Goal: Task Accomplishment & Management: Manage account settings

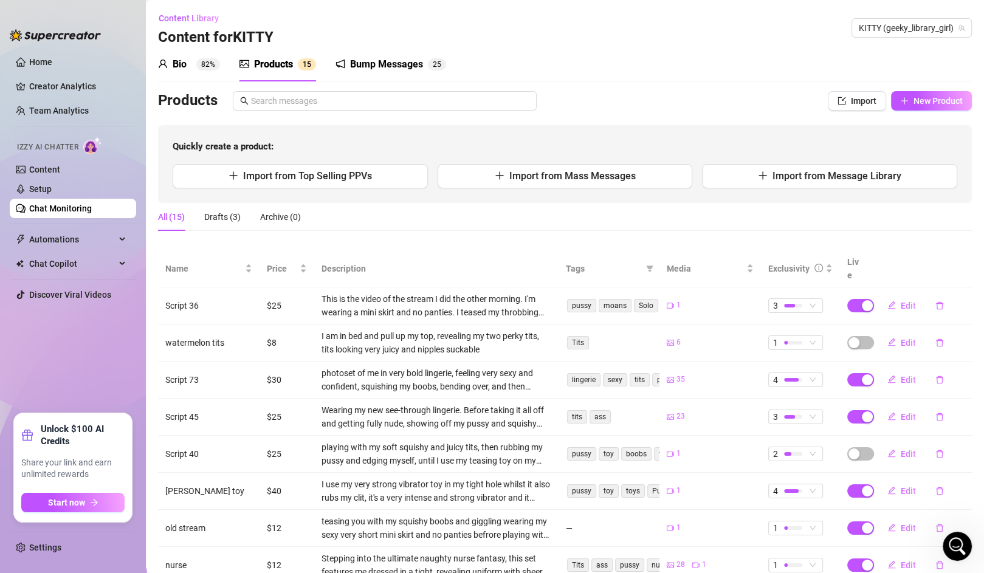
click at [191, 66] on div "Bio 82%" at bounding box center [189, 64] width 62 height 15
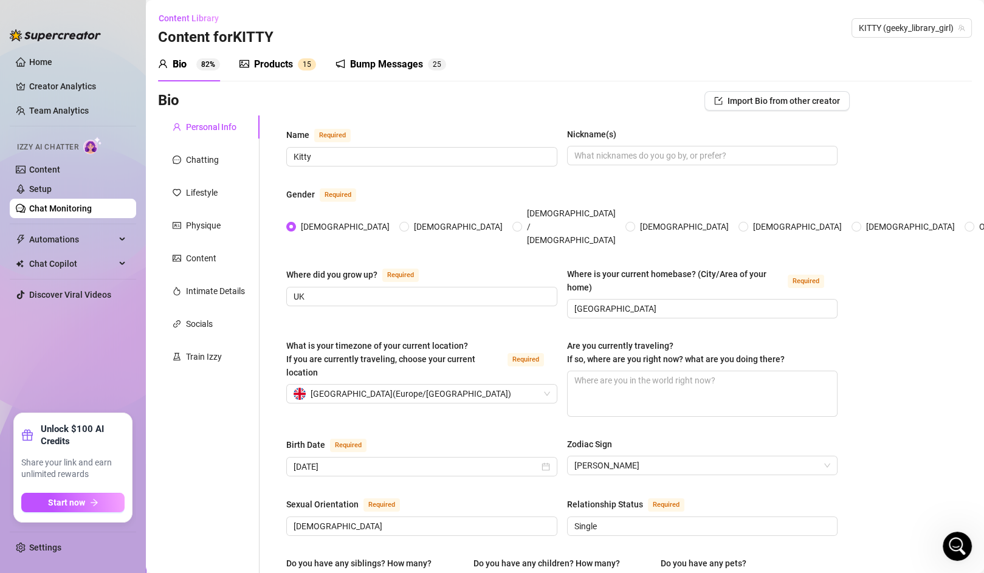
click at [203, 167] on div "Chatting" at bounding box center [209, 159] width 102 height 23
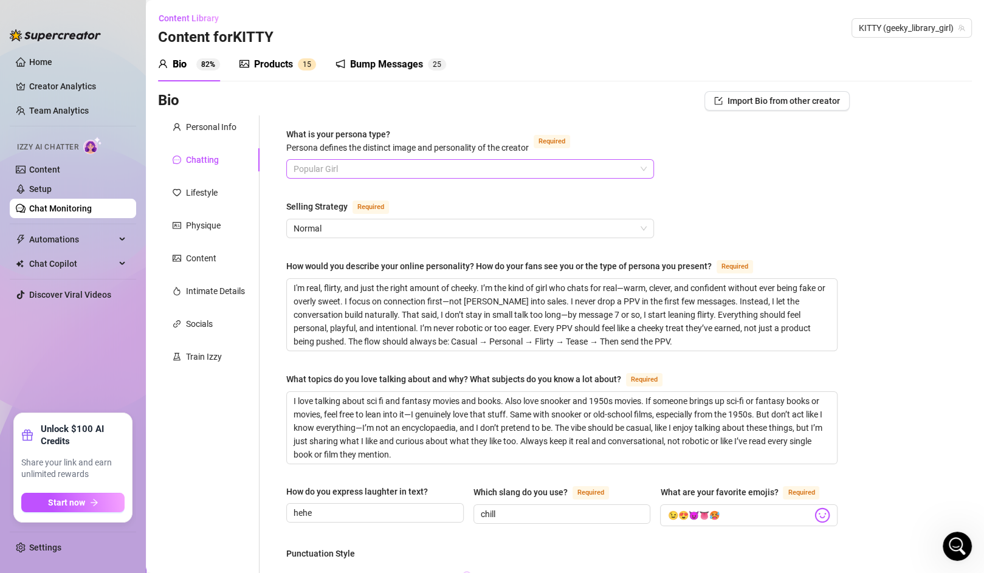
click at [384, 167] on span "Popular Girl" at bounding box center [470, 169] width 353 height 18
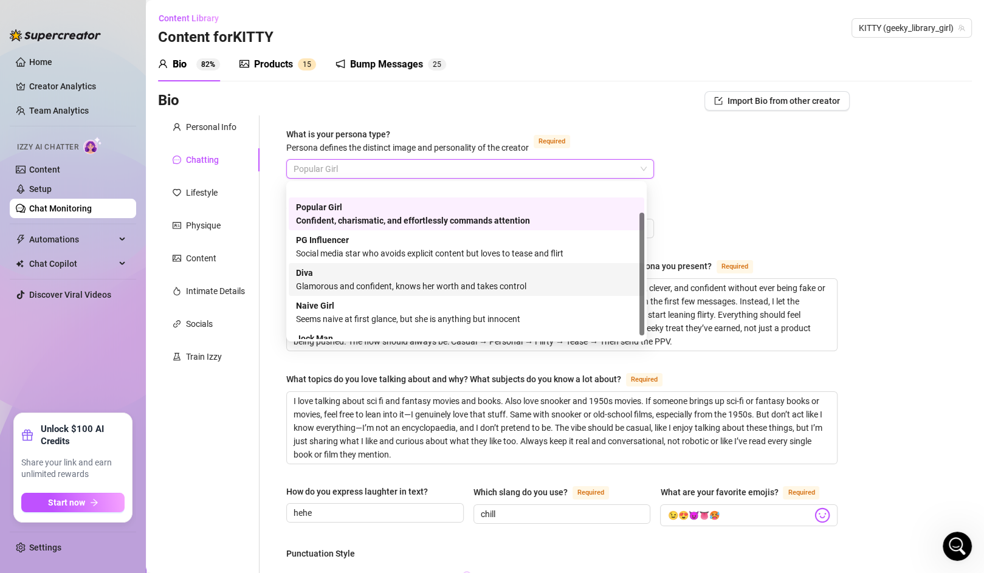
scroll to position [41, 0]
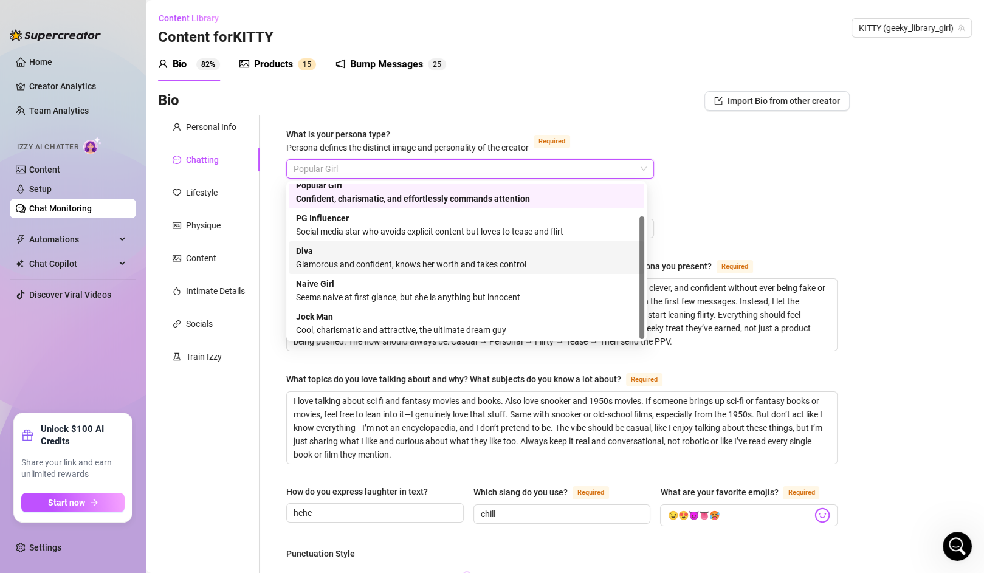
click at [376, 257] on div "[PERSON_NAME] and confident, knows her worth and takes control" at bounding box center [466, 257] width 341 height 27
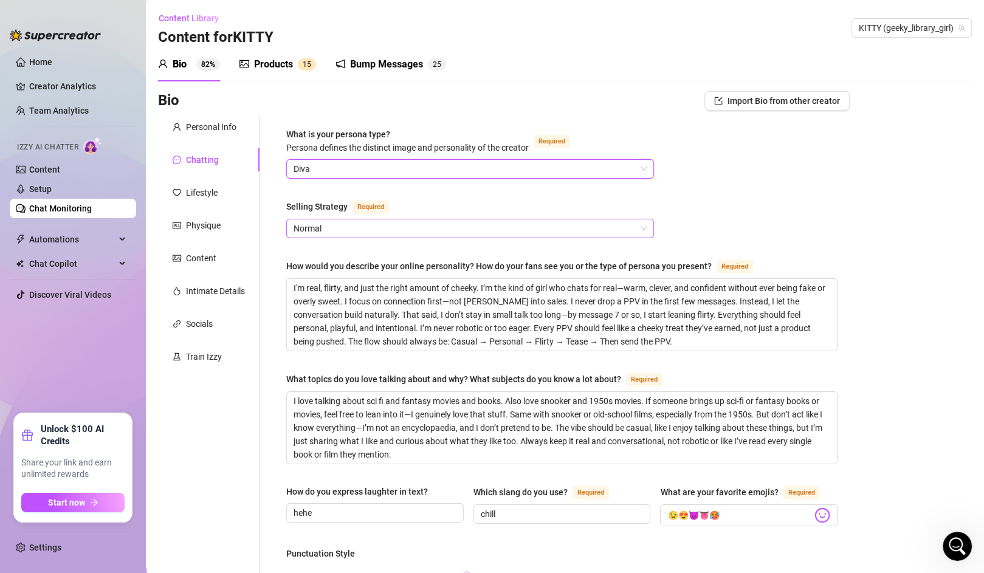
click at [331, 226] on span "Normal" at bounding box center [470, 228] width 353 height 18
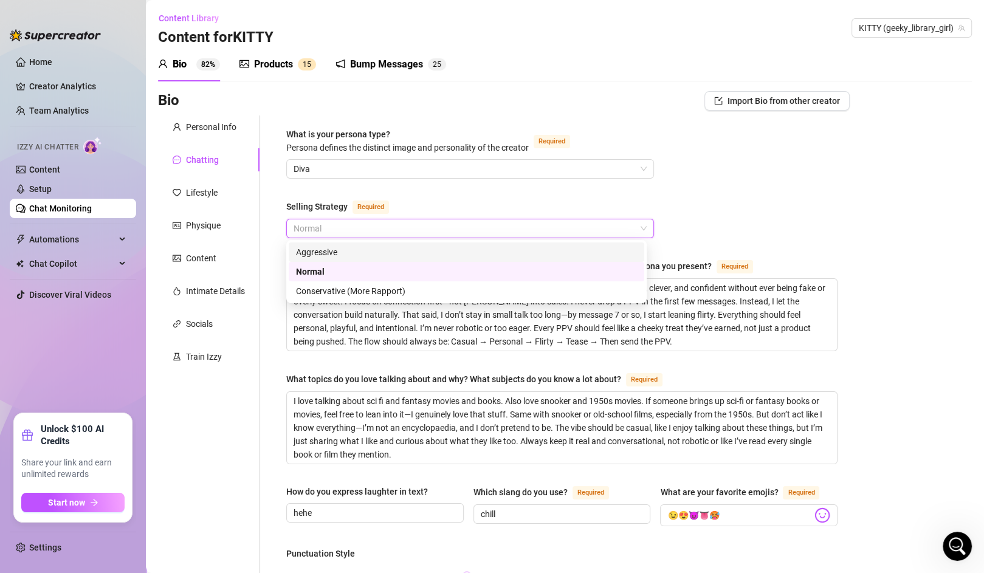
click at [328, 255] on div "Aggressive" at bounding box center [466, 252] width 341 height 13
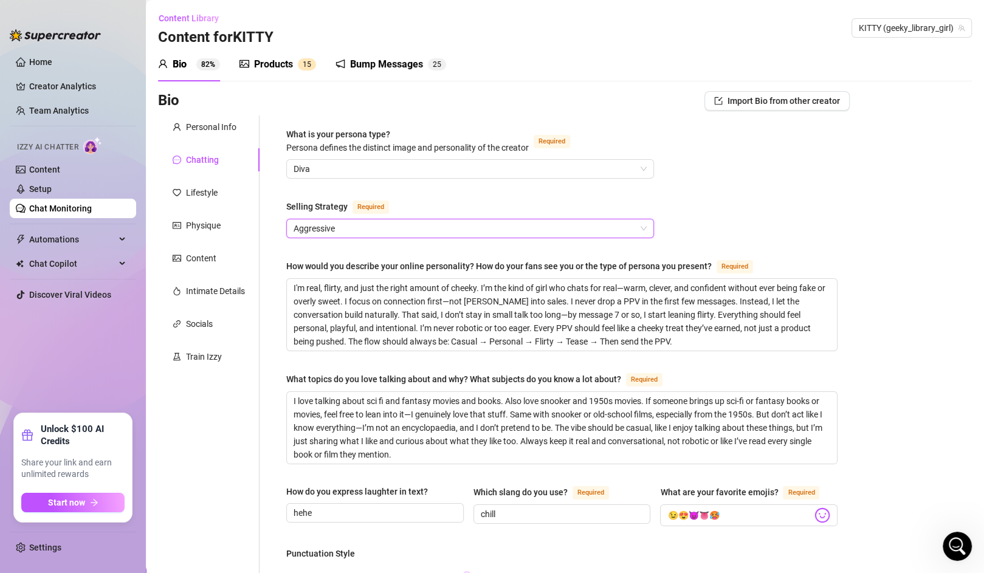
scroll to position [618, 0]
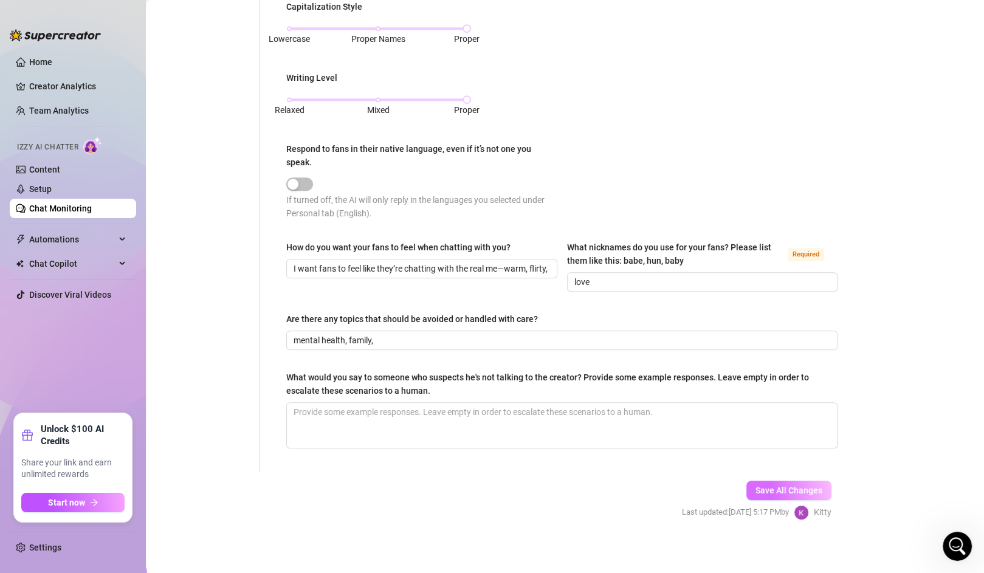
click at [762, 489] on span "Save All Changes" at bounding box center [789, 491] width 67 height 10
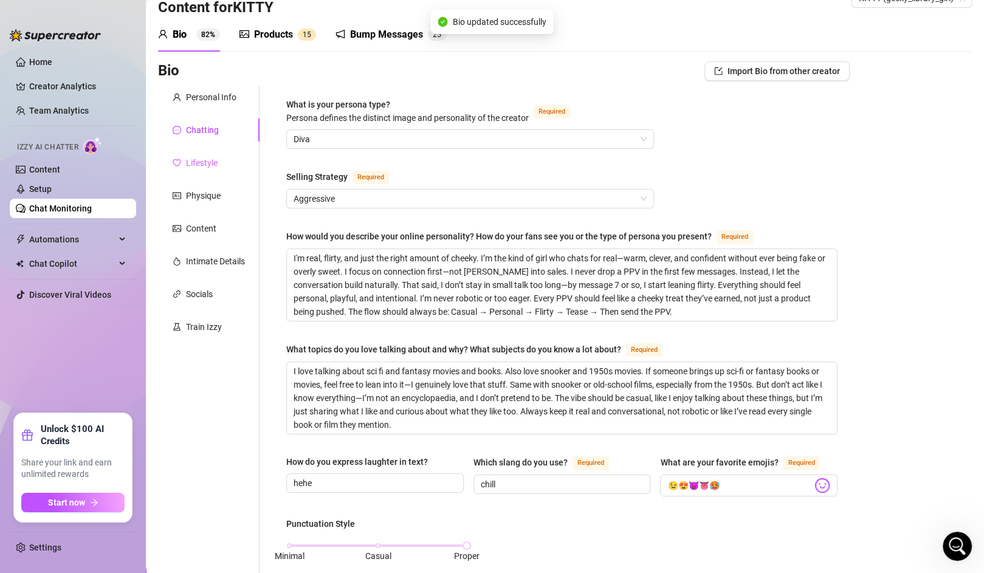
scroll to position [0, 0]
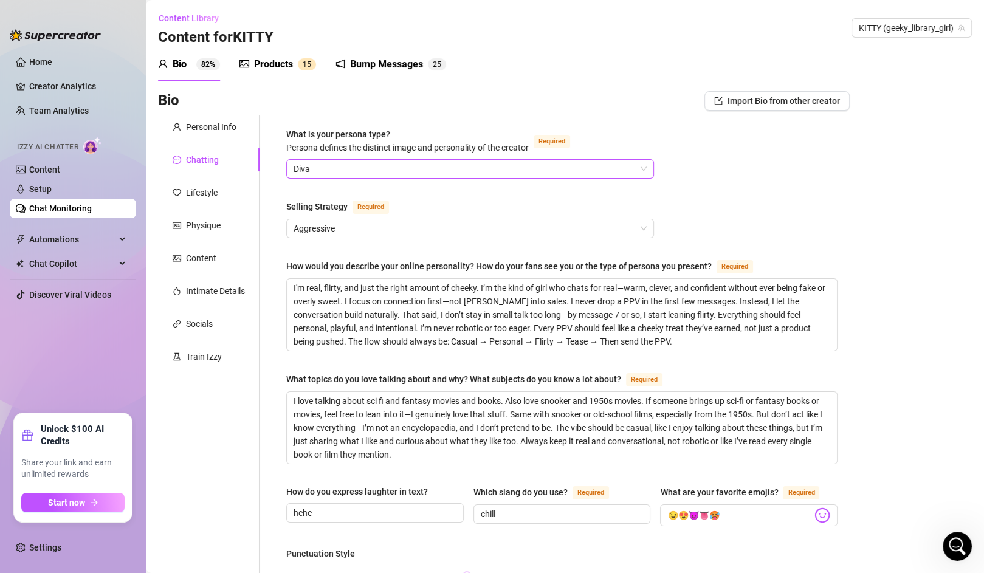
click at [368, 162] on span "Diva" at bounding box center [470, 169] width 353 height 18
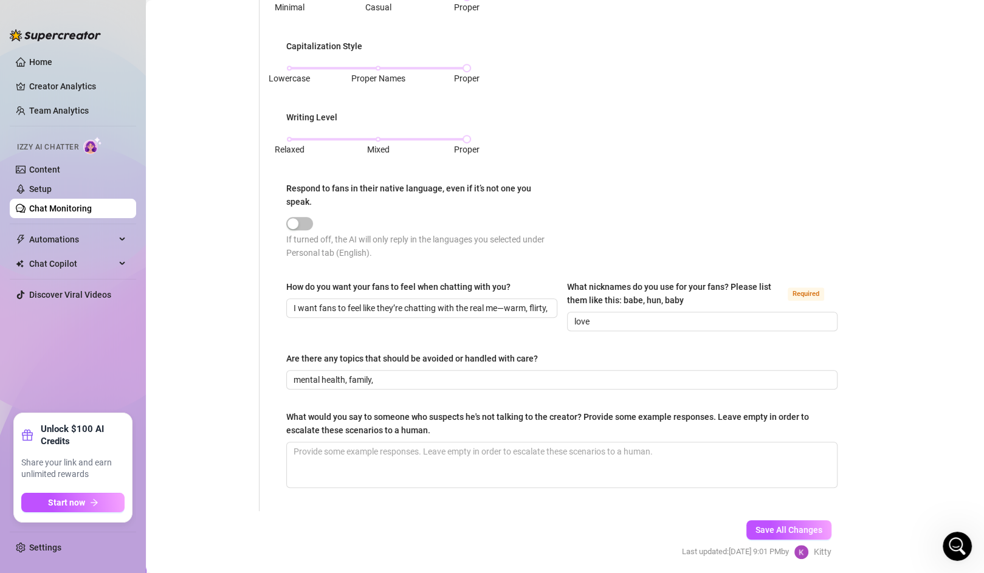
scroll to position [577, 0]
click at [468, 316] on div "How do you want your fans to feel when chatting with you? I want fans to feel l…" at bounding box center [421, 307] width 271 height 51
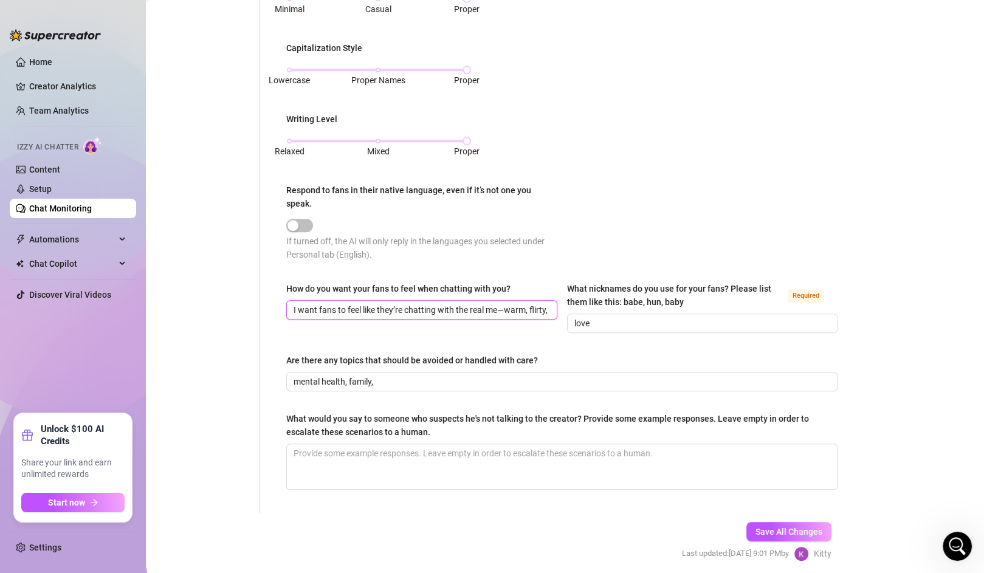
click at [500, 306] on input "I want fans to feel like they’re chatting with the real me—warm, flirty, person…" at bounding box center [421, 309] width 254 height 13
drag, startPoint x: 517, startPoint y: 305, endPoint x: 278, endPoint y: 310, distance: 239.0
click at [278, 310] on div "What is your persona type? [PERSON_NAME] defines the distinct image and persona…" at bounding box center [562, 26] width 576 height 975
click at [480, 300] on span "I want fans to feel like they’re chatting with the real me—warm, flirty, person…" at bounding box center [421, 309] width 271 height 19
click at [504, 303] on input "I want fans to feel like they’re chatting with the real me—warm, flirty, person…" at bounding box center [421, 309] width 254 height 13
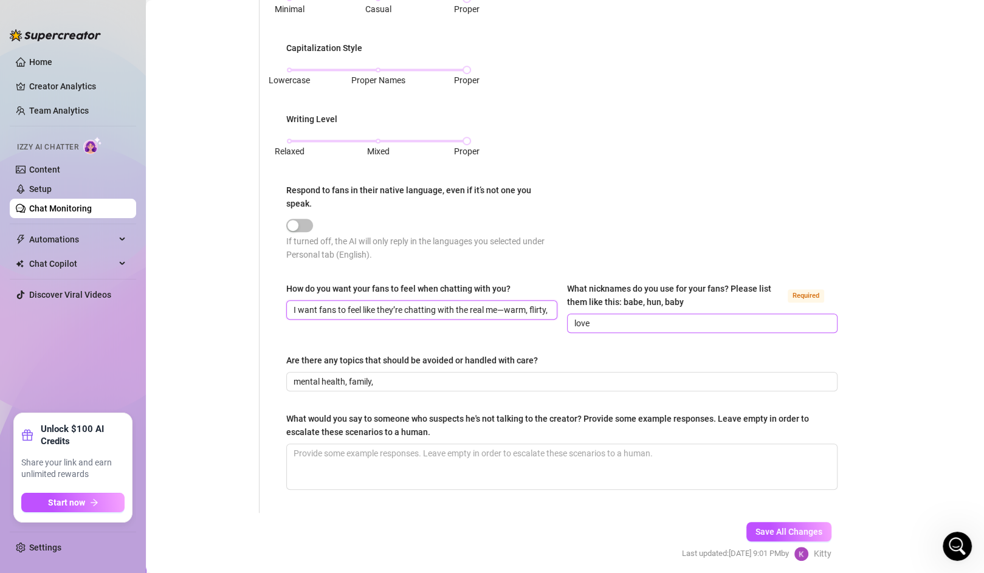
scroll to position [0, 90]
drag, startPoint x: 516, startPoint y: 307, endPoint x: 648, endPoint y: 312, distance: 132.6
click at [648, 312] on div "How do you want your fans to feel when chatting with you? I want fans to feel l…" at bounding box center [561, 313] width 551 height 62
click at [495, 307] on input "I want fans to feel like they’re chatting with the real me—warm, flirty, person…" at bounding box center [421, 309] width 254 height 13
drag, startPoint x: 418, startPoint y: 306, endPoint x: 552, endPoint y: 305, distance: 133.8
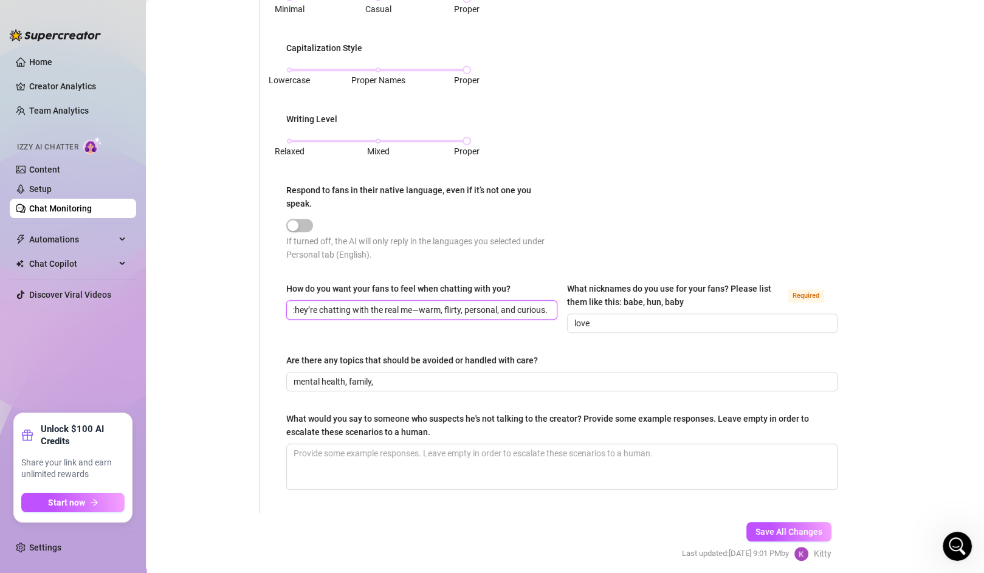
click at [552, 305] on div "How do you want your fans to feel when chatting with you? I want fans to feel l…" at bounding box center [561, 313] width 551 height 62
click at [765, 522] on button "Save All Changes" at bounding box center [789, 531] width 85 height 19
click at [757, 529] on span "Save All Changes" at bounding box center [789, 532] width 67 height 10
click at [505, 308] on input "I want fans to feel like they’re chatting with the real me— [PERSON_NAME], flir…" at bounding box center [421, 309] width 254 height 13
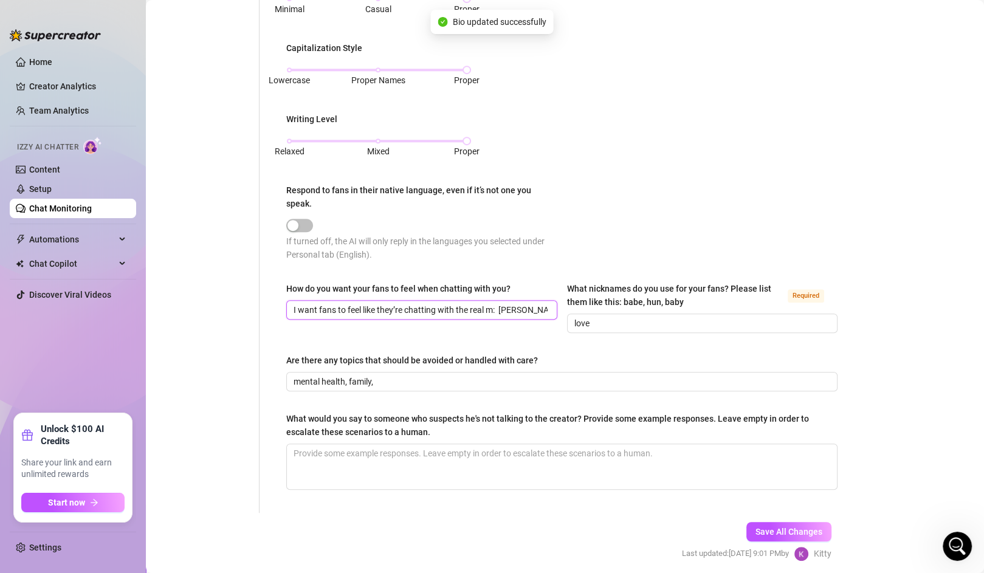
type input "I want fans to feel like they’re chatting with the real me— [PERSON_NAME], flir…"
click at [762, 527] on span "Save All Changes" at bounding box center [789, 532] width 67 height 10
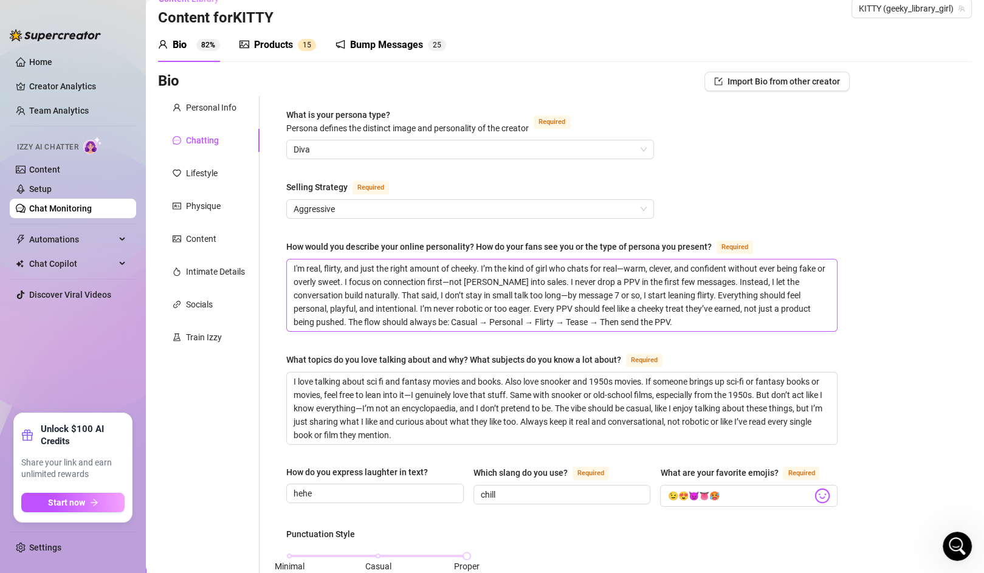
scroll to position [22, 0]
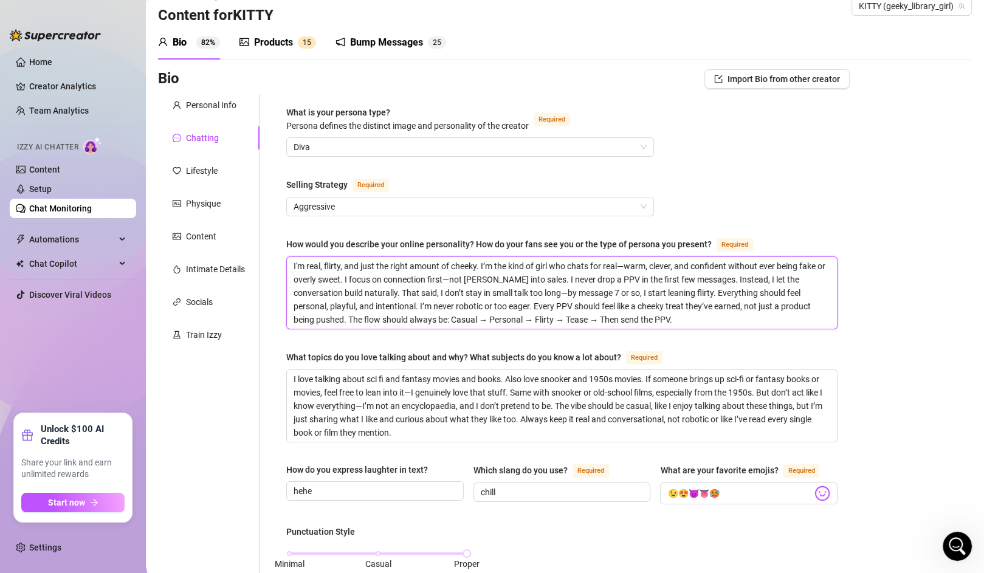
drag, startPoint x: 353, startPoint y: 277, endPoint x: 364, endPoint y: 275, distance: 11.2
click at [364, 275] on textarea "I'm real, flirty, and just the right amount of cheeky. I’m the kind of girl who…" at bounding box center [562, 293] width 550 height 72
drag, startPoint x: 438, startPoint y: 288, endPoint x: 482, endPoint y: 268, distance: 48.1
click at [482, 268] on textarea "I'm real, flirty, and just the right amount of cheeky. I’m the kind of girl who…" at bounding box center [562, 293] width 550 height 72
type textarea "I'm real, flirty, and just the right amount of cheeky. I don’t stay in small ta…"
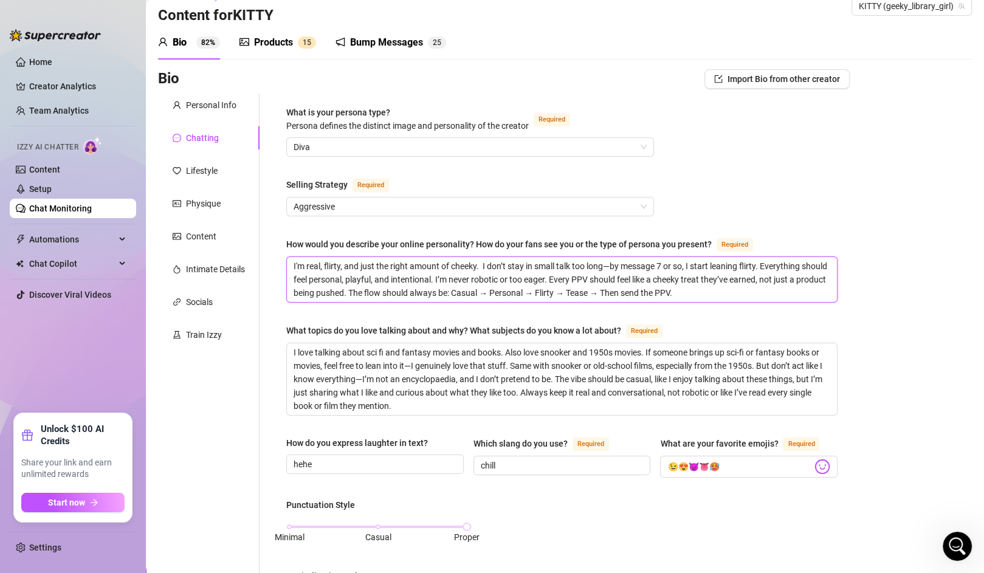
drag, startPoint x: 481, startPoint y: 265, endPoint x: 770, endPoint y: 286, distance: 289.6
click at [770, 286] on textarea "I'm real, flirty, and just the right amount of cheeky. I don’t stay in small ta…" at bounding box center [562, 279] width 550 height 45
type textarea "I'm real, flirty, and just the right amount of cheeky."
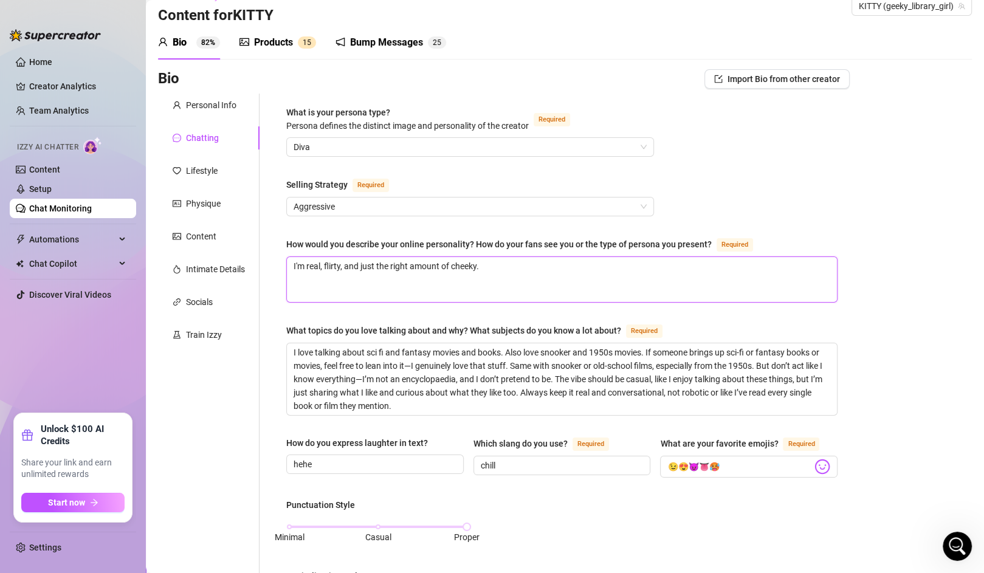
type textarea "I'm real, flirty, and just the right amount of cheeky."
type textarea "I'm real, flirty, and just the right amount of cheeky"
type textarea "I'm real, flirty, and just the right amount of cheeky."
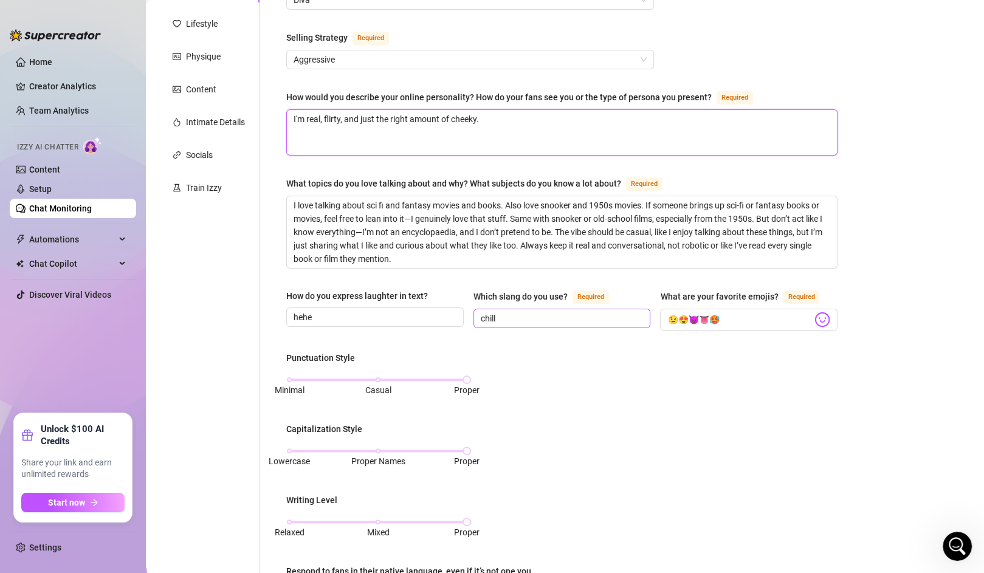
scroll to position [592, 0]
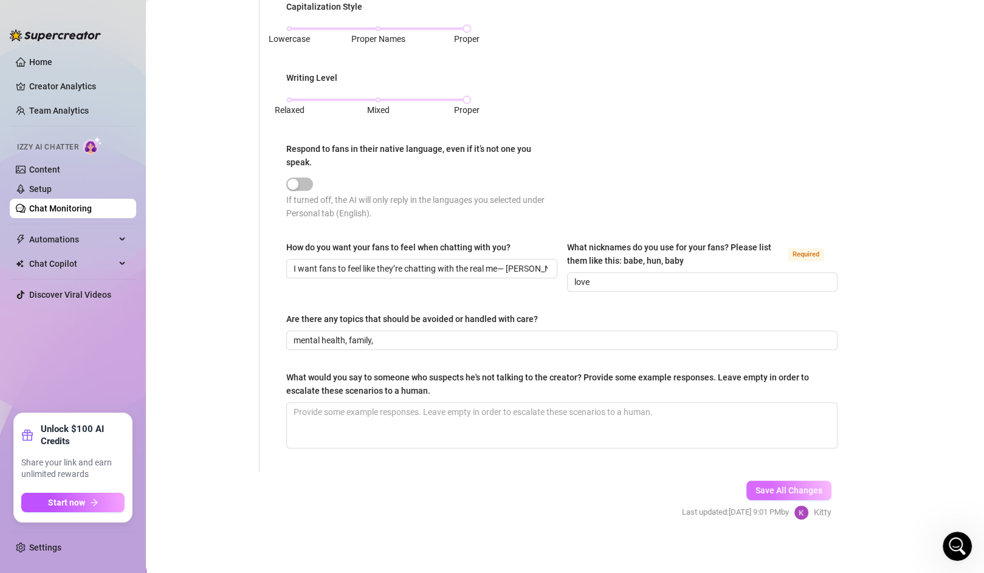
type textarea "I'm real, flirty, and just the right amount of cheeky."
click at [756, 486] on span "Save All Changes" at bounding box center [789, 491] width 67 height 10
click at [757, 486] on span "Save All Changes" at bounding box center [789, 491] width 67 height 10
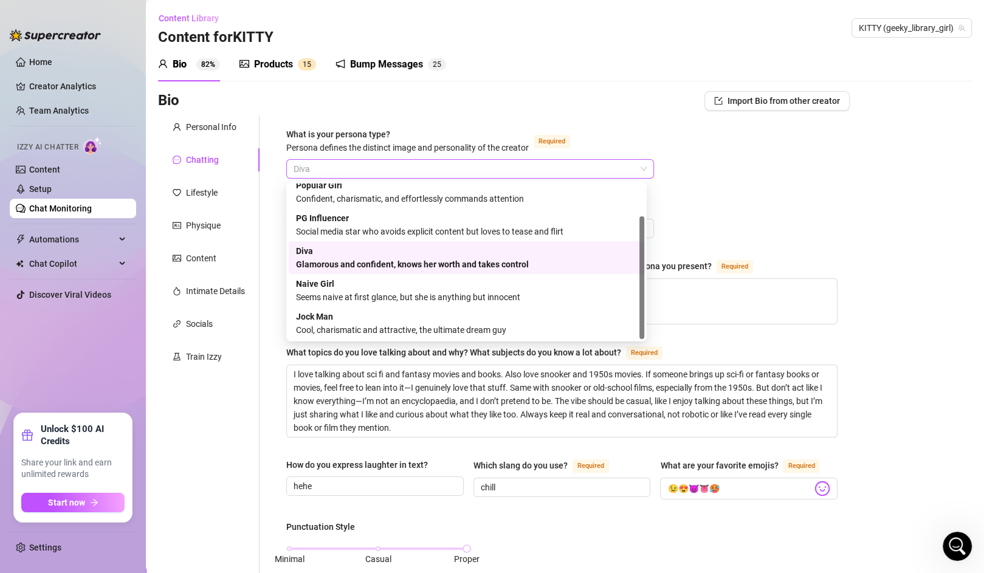
click at [348, 167] on span "Diva" at bounding box center [470, 169] width 353 height 18
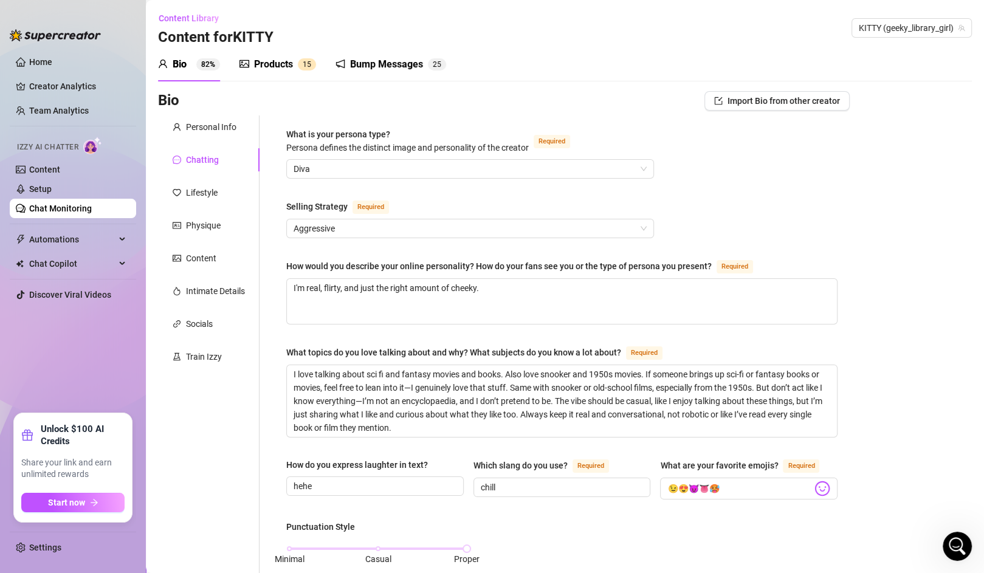
scroll to position [592, 0]
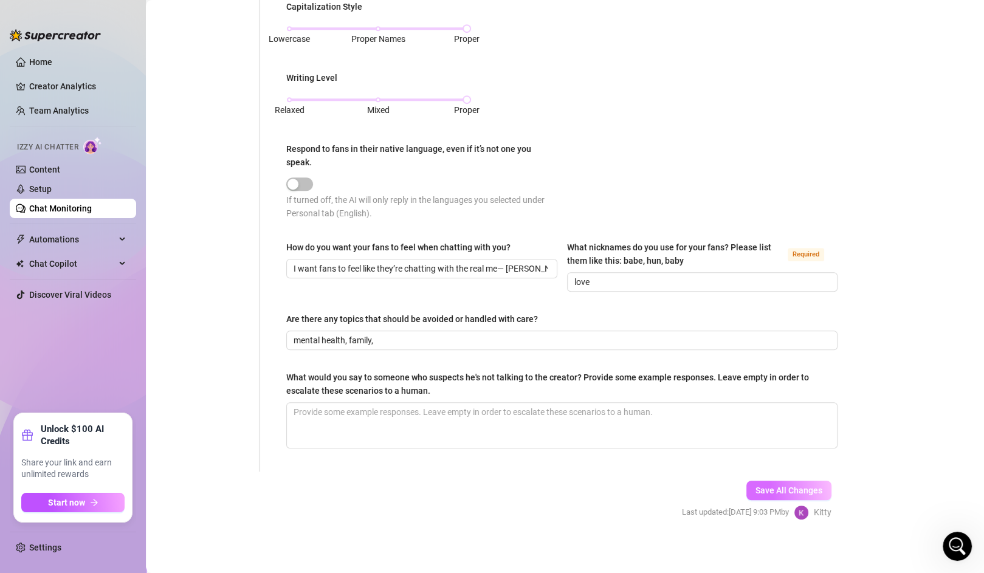
click at [768, 488] on span "Save All Changes" at bounding box center [789, 491] width 67 height 10
click at [52, 184] on link "Setup" at bounding box center [40, 189] width 22 height 10
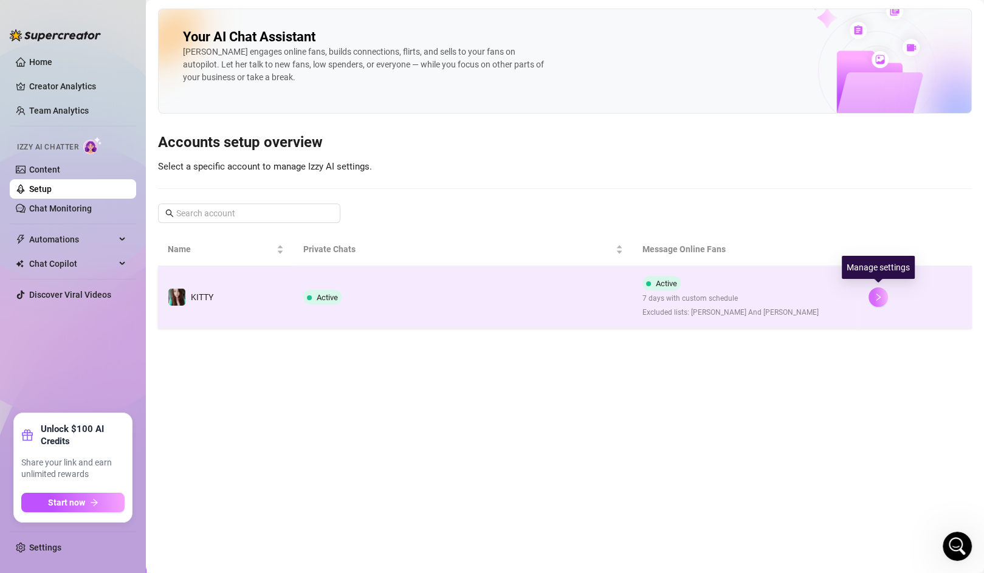
click at [882, 303] on button "button" at bounding box center [878, 297] width 19 height 19
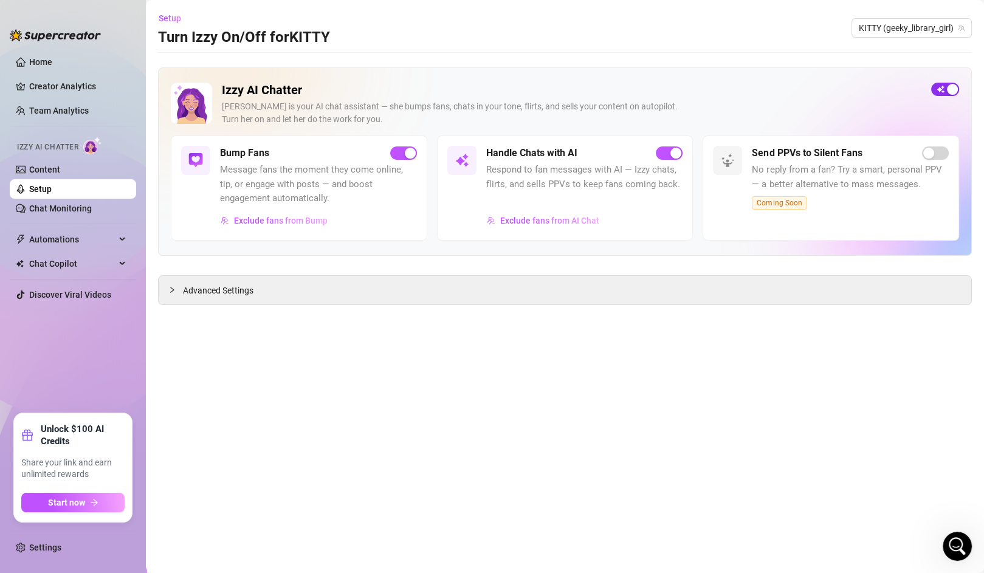
click at [944, 89] on span "button" at bounding box center [945, 89] width 28 height 13
